Goal: Find specific page/section: Find specific page/section

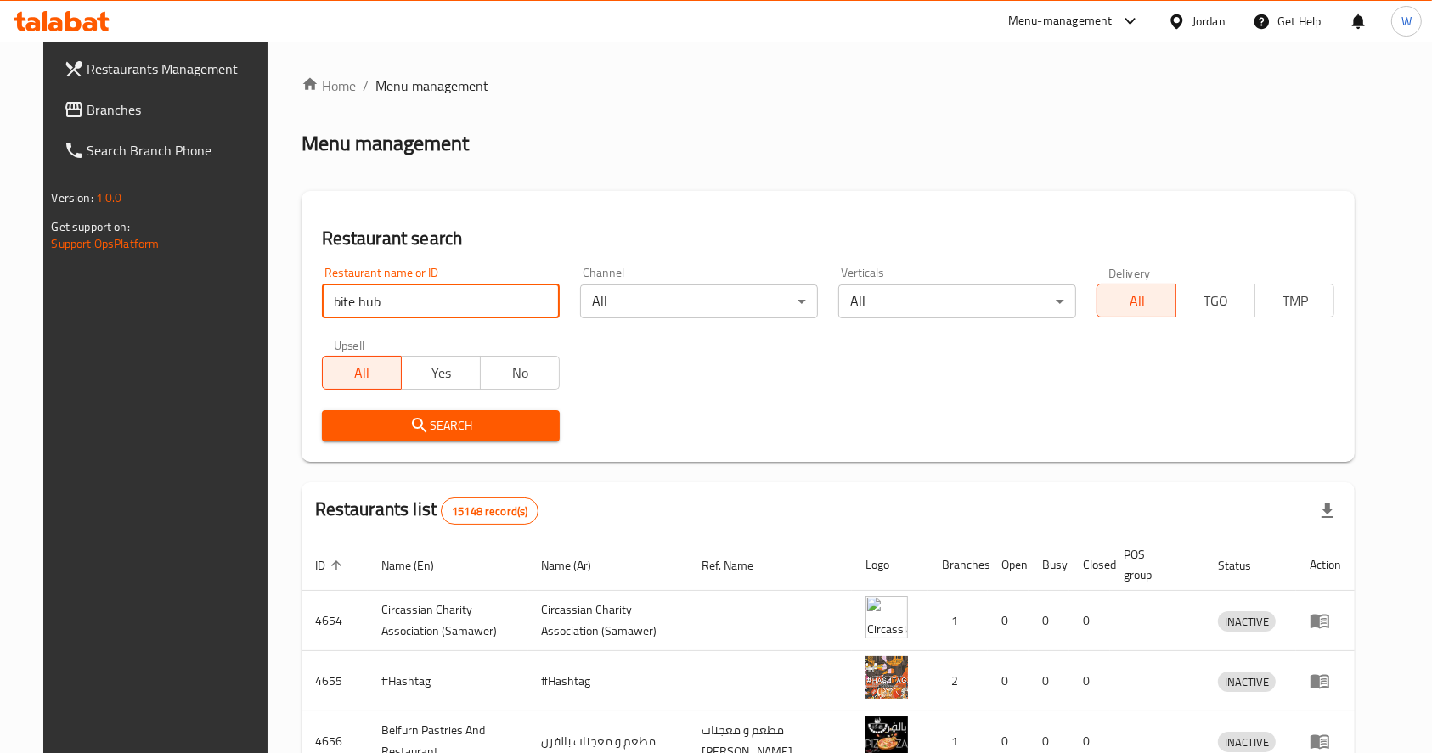
type input "bite hub"
click button "Search" at bounding box center [441, 425] width 238 height 31
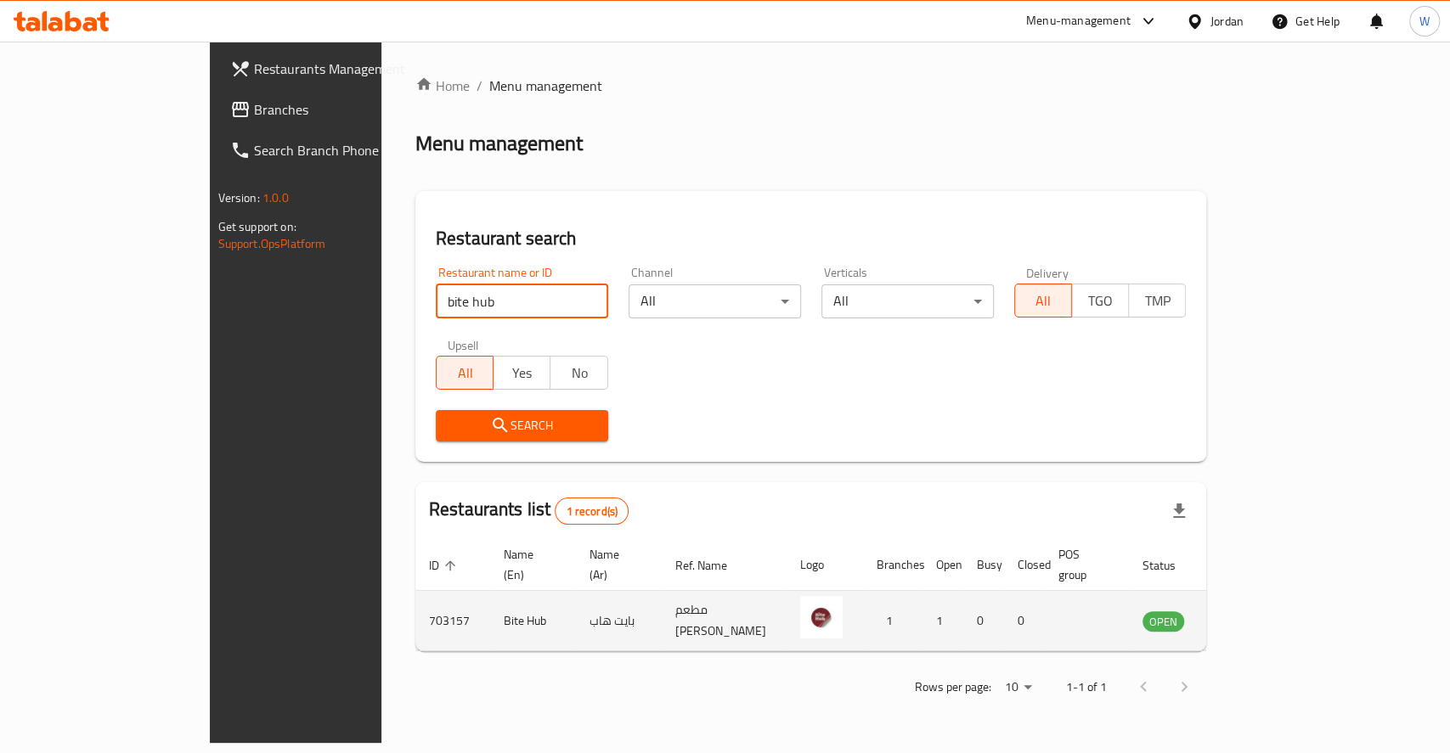
click at [490, 603] on td "Bite Hub" at bounding box center [533, 621] width 86 height 60
click at [1251, 615] on icon "enhanced table" at bounding box center [1242, 622] width 19 height 14
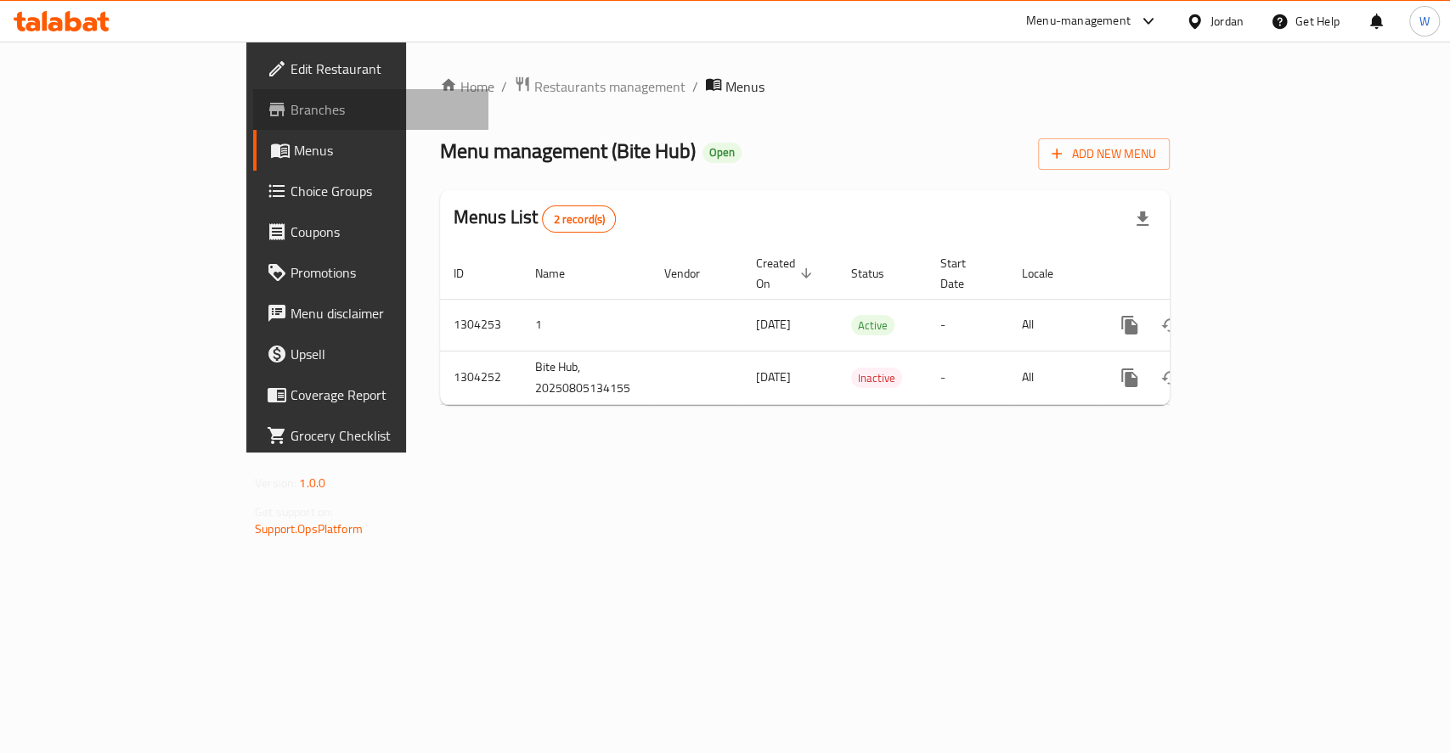
click at [291, 117] on span "Branches" at bounding box center [383, 109] width 184 height 20
